Goal: Information Seeking & Learning: Find specific fact

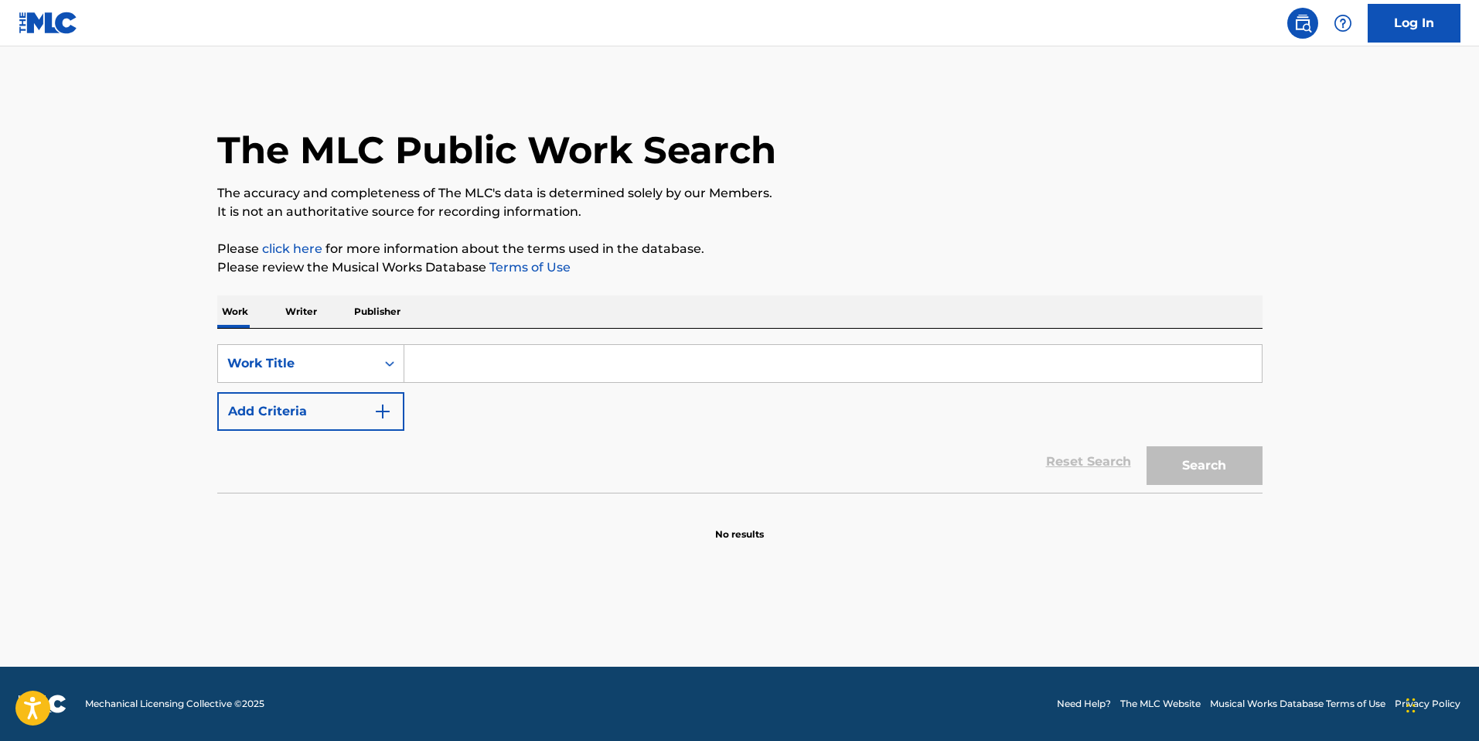
click at [499, 361] on input "Search Form" at bounding box center [832, 363] width 857 height 37
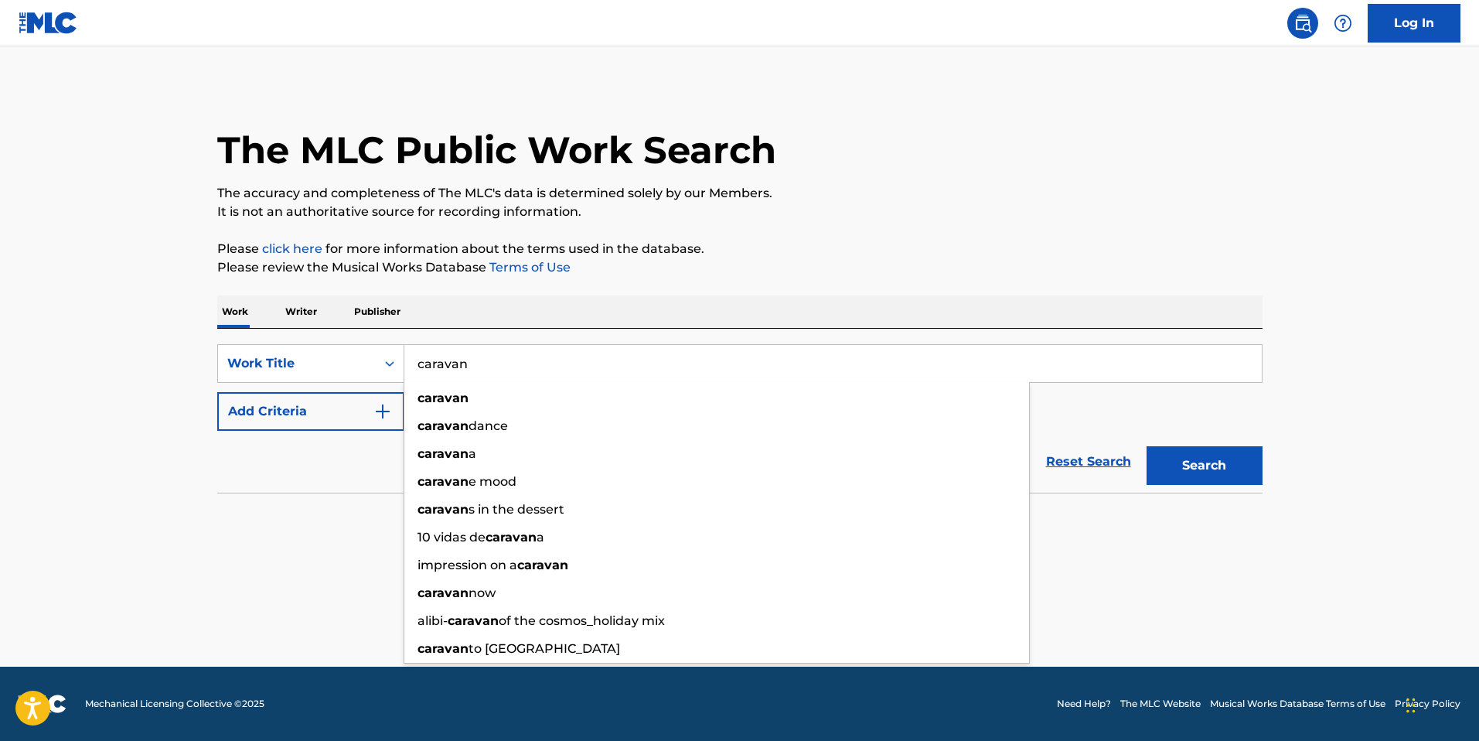
type input "caravan"
click at [608, 324] on div "Work Writer Publisher" at bounding box center [739, 311] width 1045 height 32
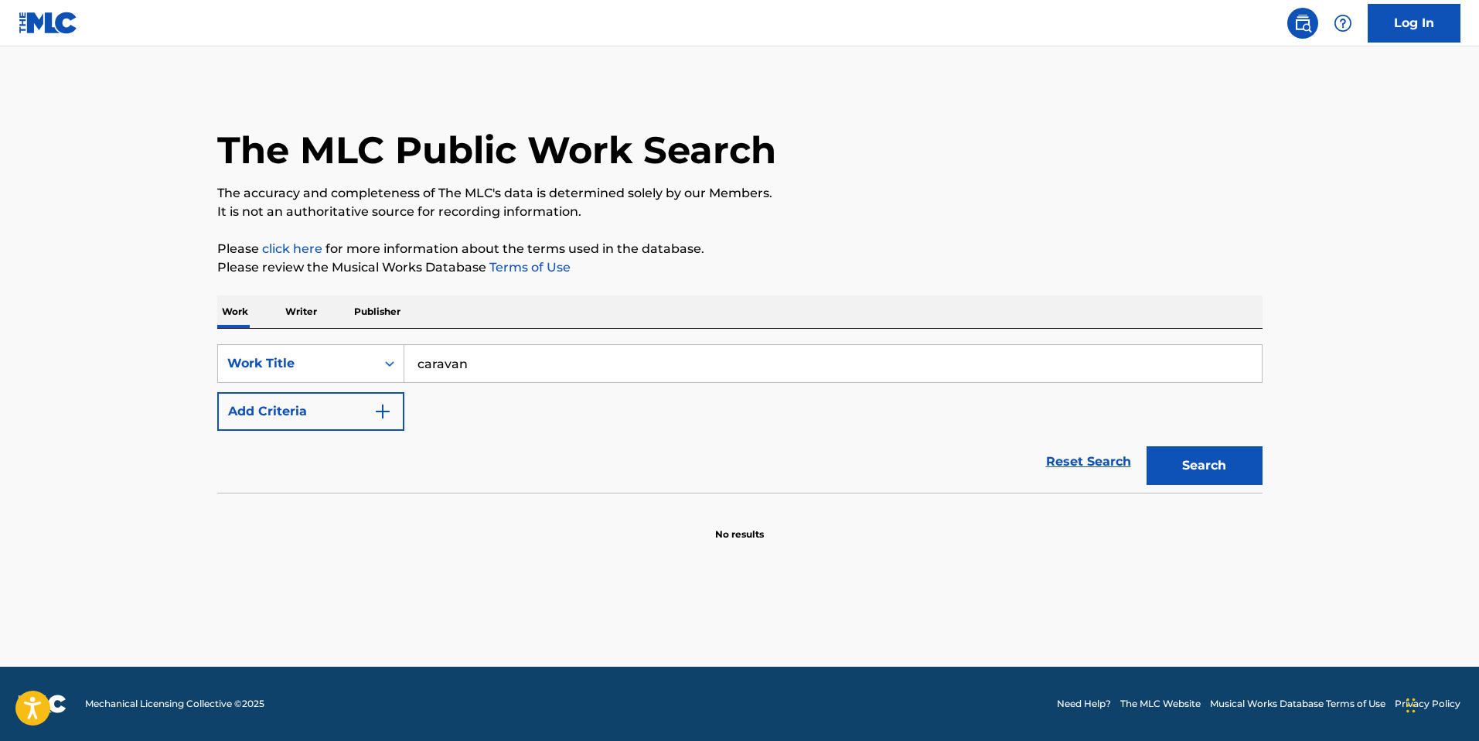
click at [344, 394] on button "Add Criteria" at bounding box center [310, 411] width 187 height 39
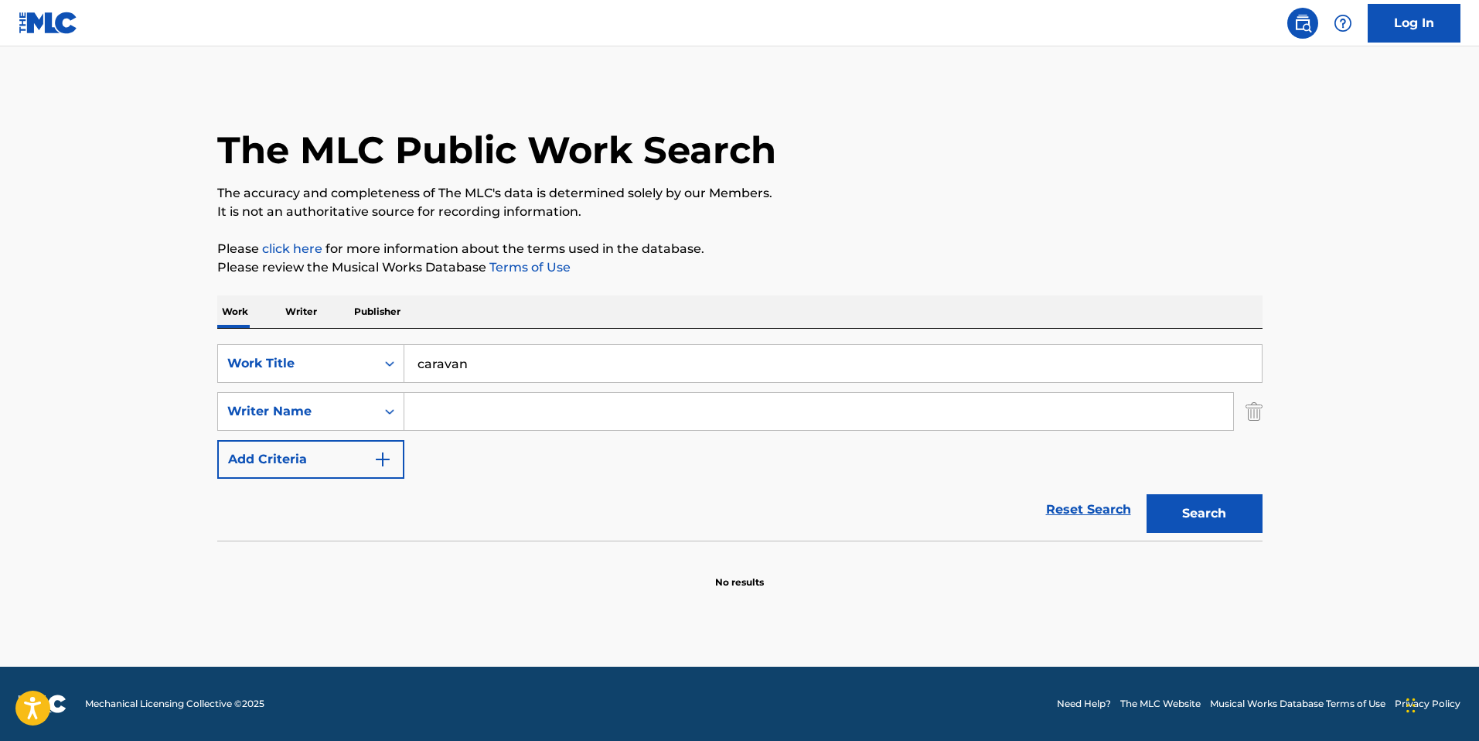
click at [469, 421] on input "Search Form" at bounding box center [818, 411] width 829 height 37
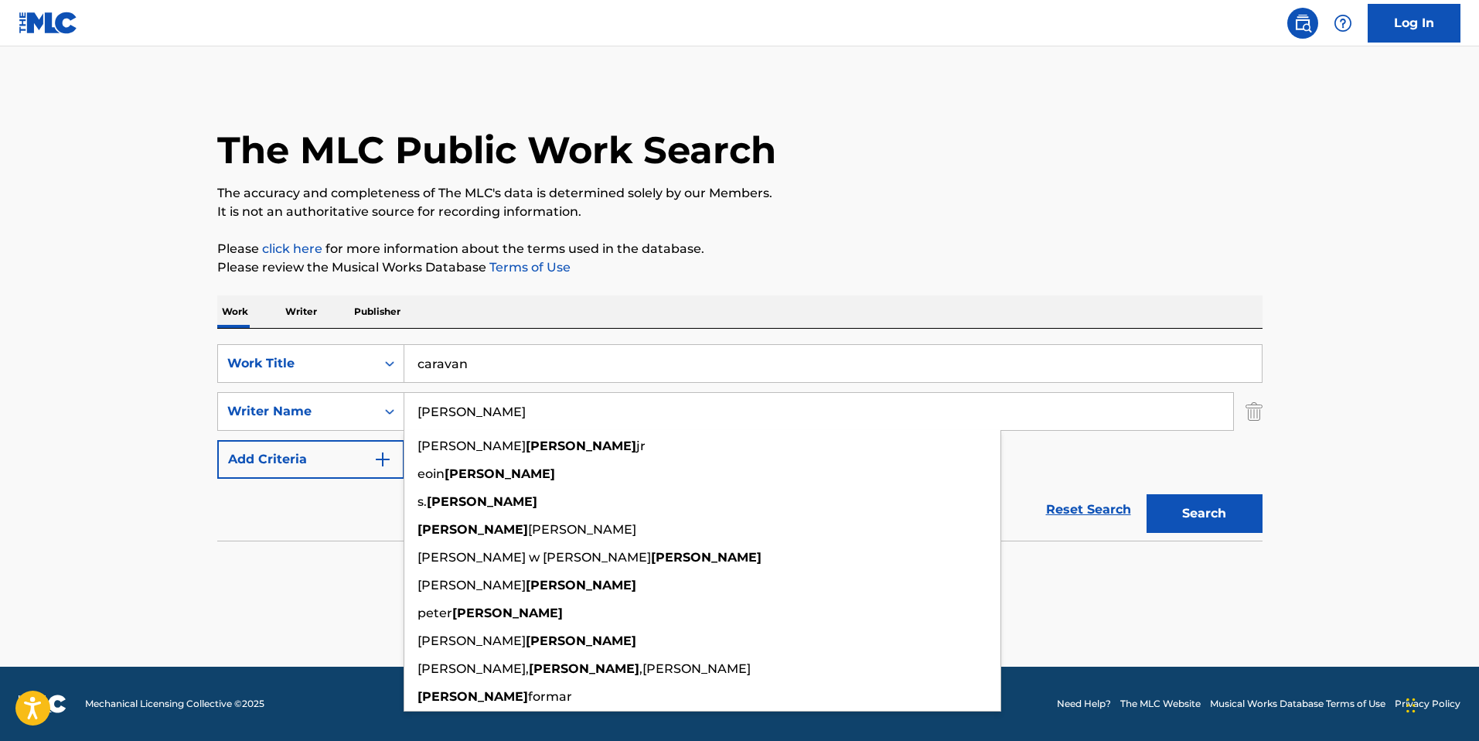
type input "[PERSON_NAME]"
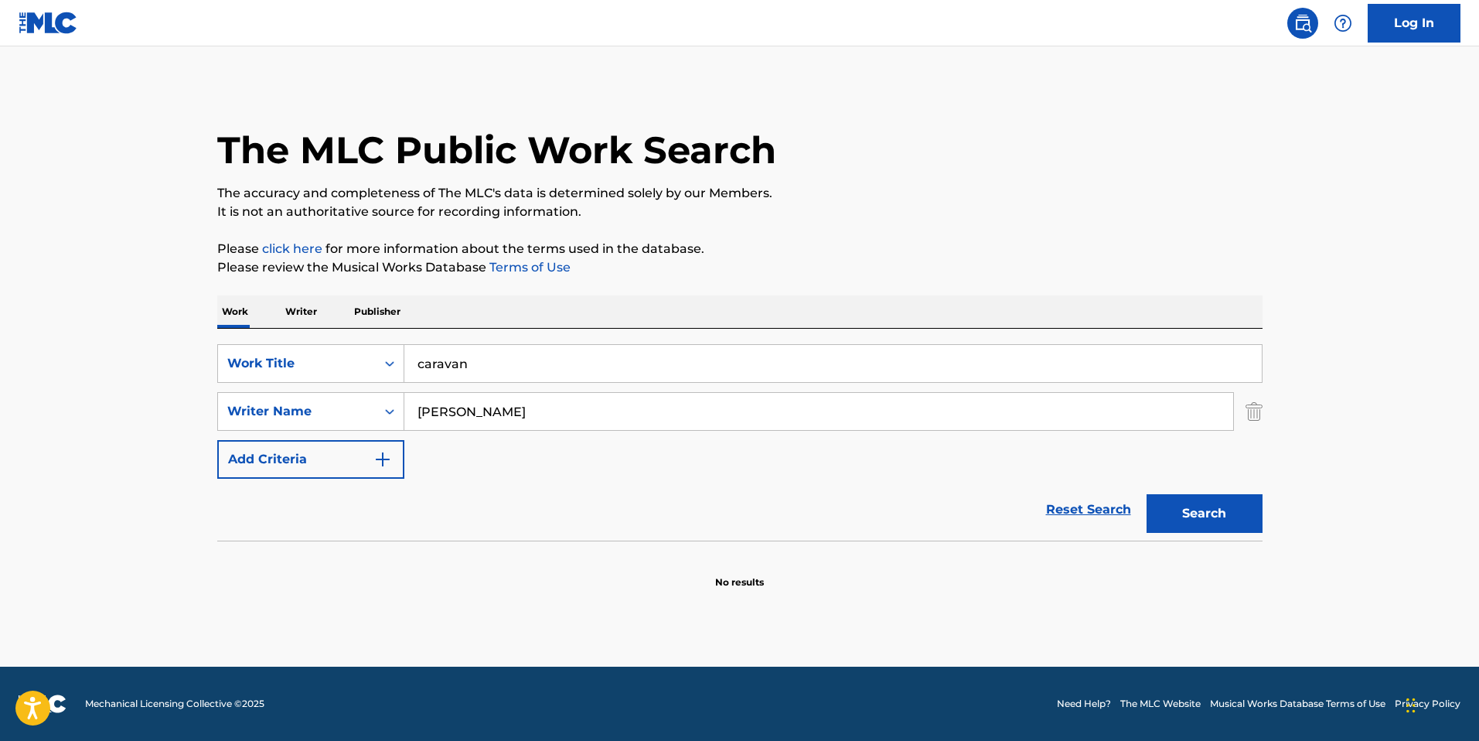
click at [1208, 520] on button "Search" at bounding box center [1205, 513] width 116 height 39
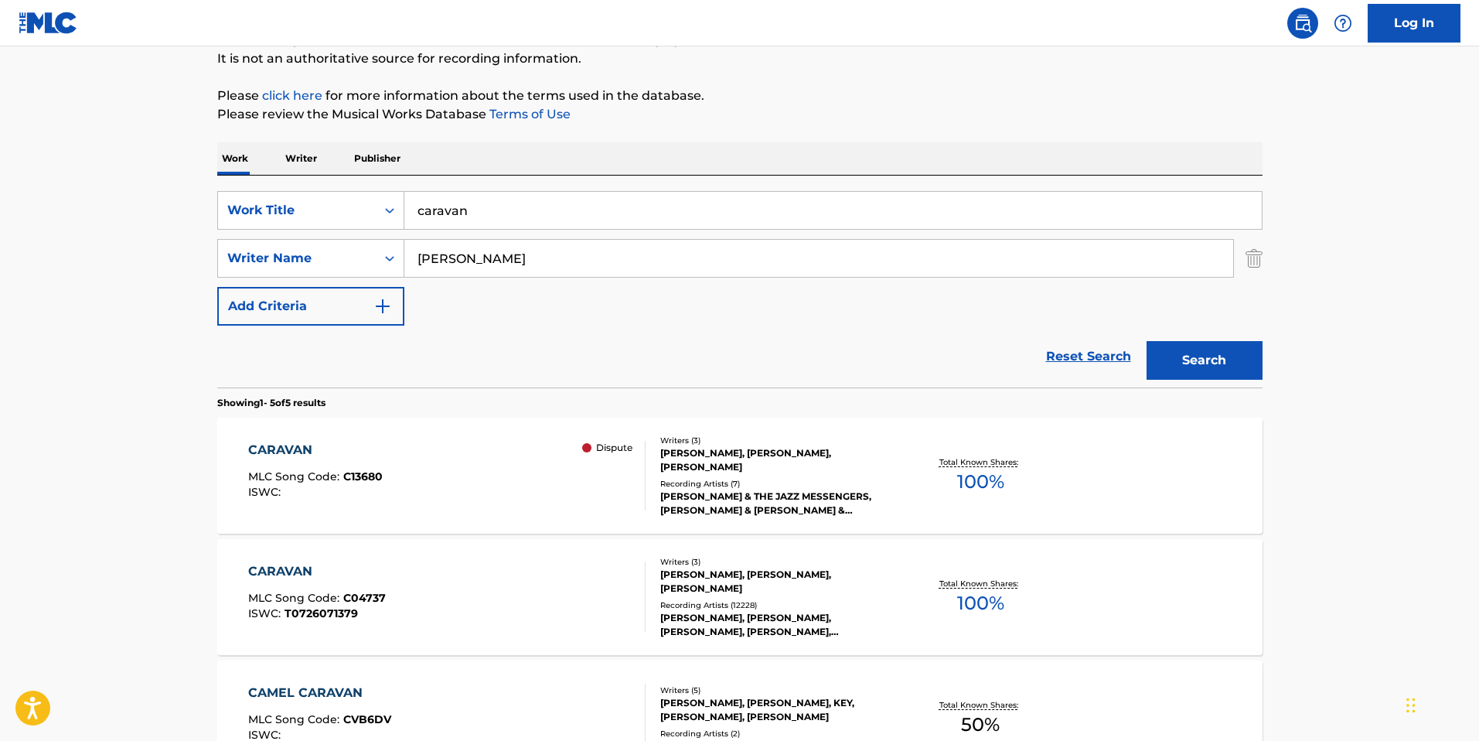
scroll to position [156, 0]
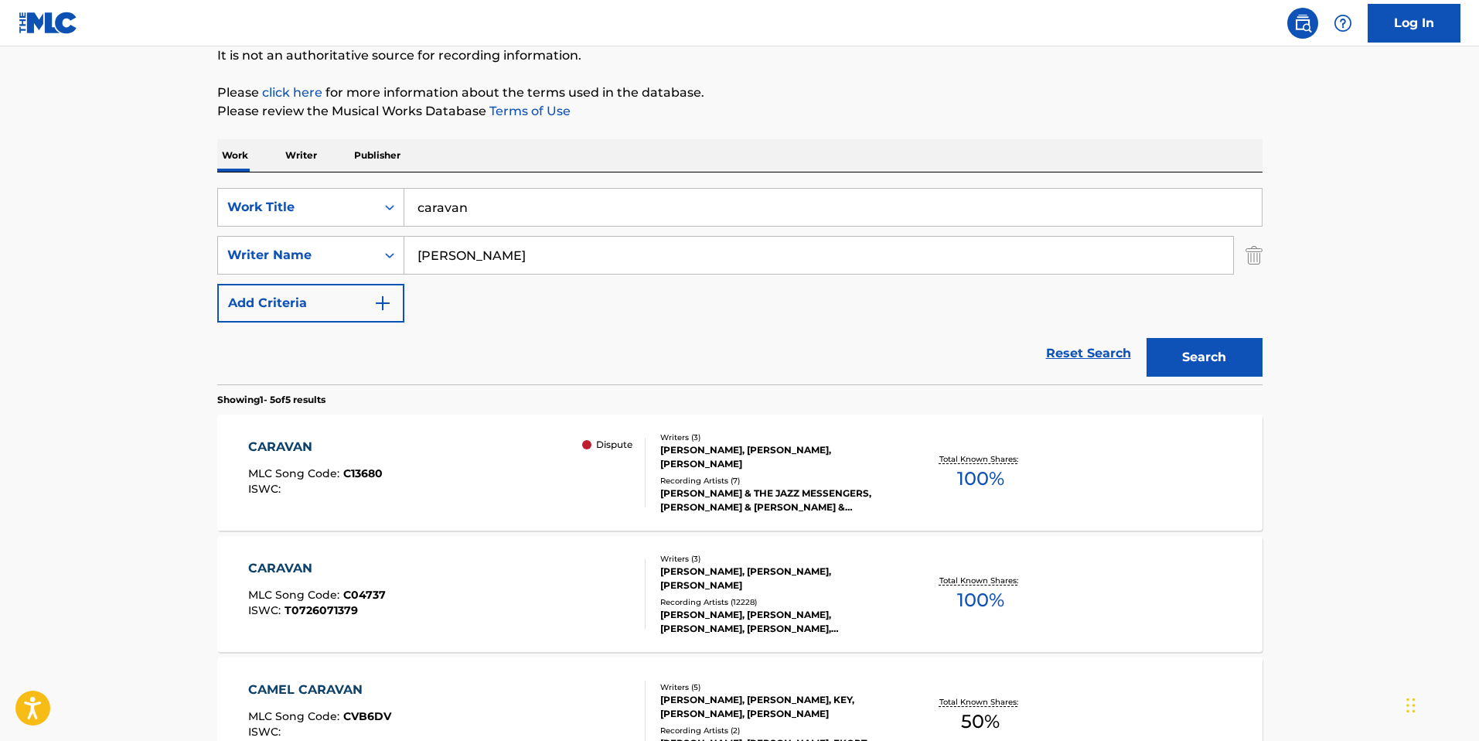
click at [308, 446] on div "CARAVAN" at bounding box center [315, 447] width 135 height 19
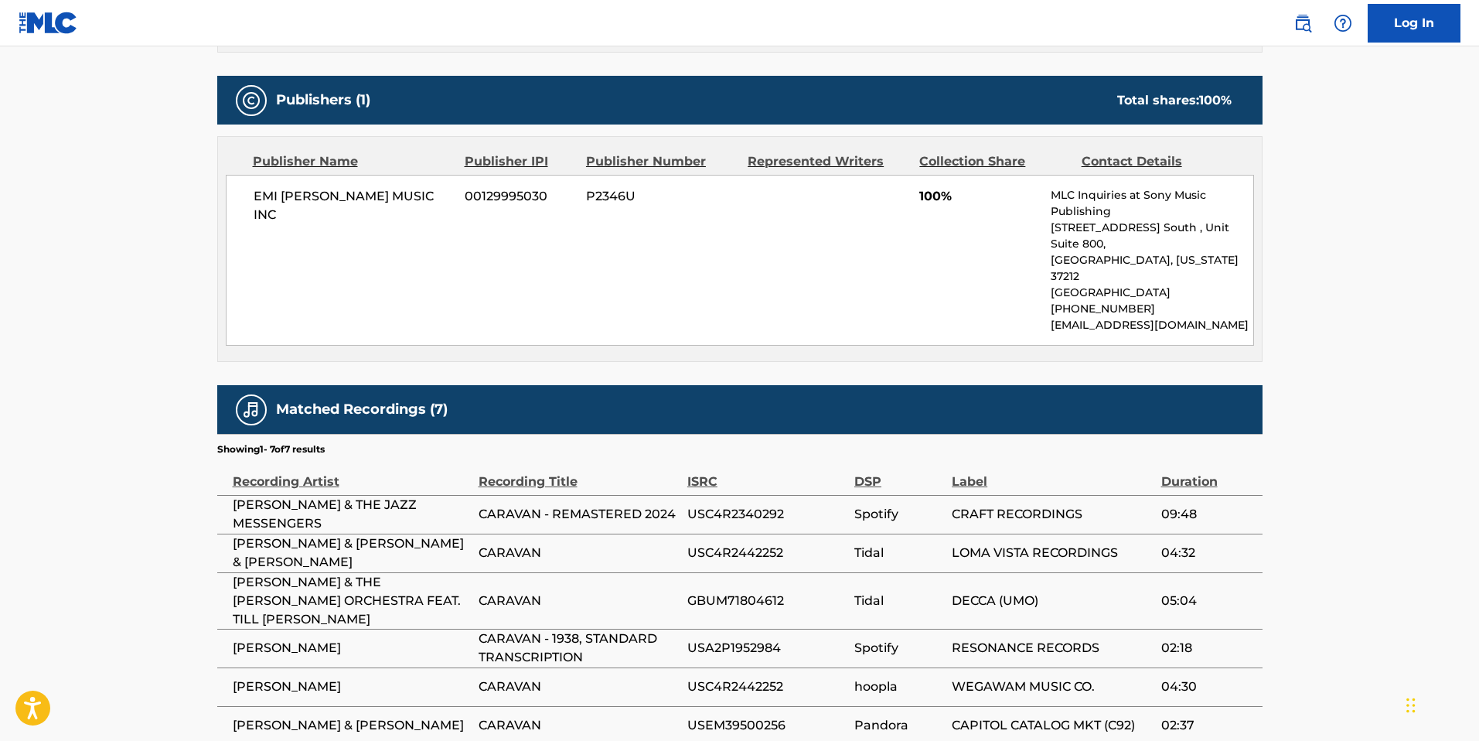
scroll to position [792, 0]
